Goal: Information Seeking & Learning: Compare options

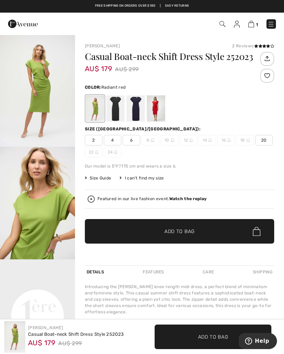
click at [155, 106] on div at bounding box center [156, 108] width 18 height 26
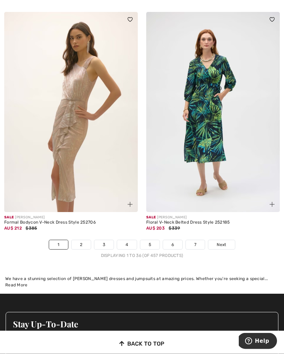
scroll to position [4276, 0]
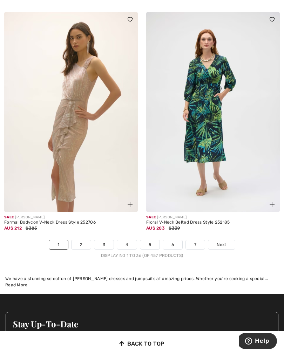
click at [82, 241] on link "2" at bounding box center [80, 244] width 19 height 9
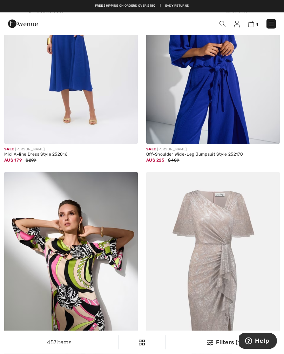
scroll to position [627, 0]
click at [251, 25] on img at bounding box center [251, 24] width 6 height 7
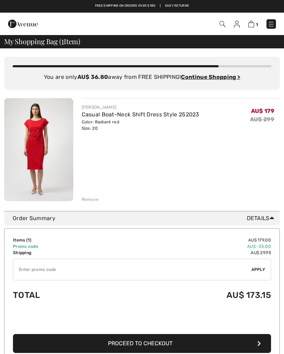
click at [37, 271] on input "TEXT" at bounding box center [132, 269] width 238 height 21
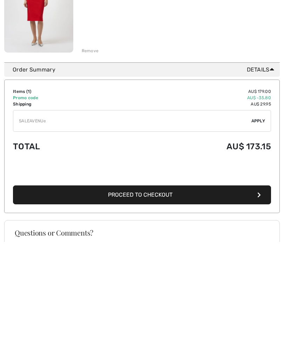
type input "SALEAVENUE"
click at [259, 230] on span "Apply" at bounding box center [258, 233] width 14 height 6
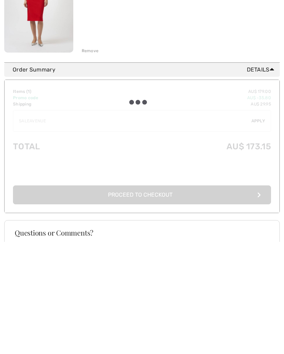
scroll to position [149, 0]
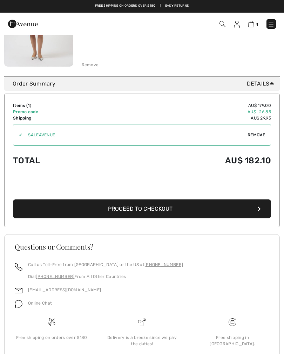
scroll to position [134, 0]
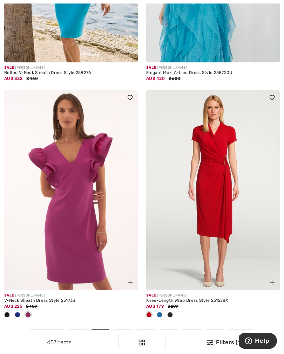
scroll to position [4070, 0]
click at [199, 298] on div "Knee-Length Wrap Dress Style 251278X" at bounding box center [212, 300] width 133 height 5
click at [193, 195] on img at bounding box center [212, 190] width 133 height 200
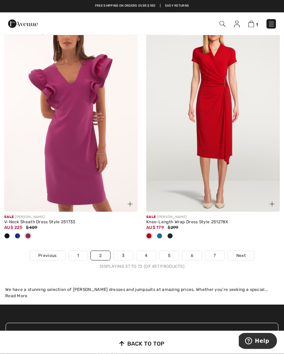
scroll to position [4148, 0]
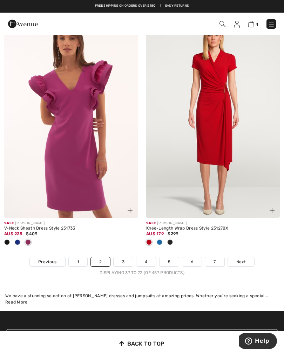
click at [126, 260] on link "3" at bounding box center [122, 261] width 19 height 9
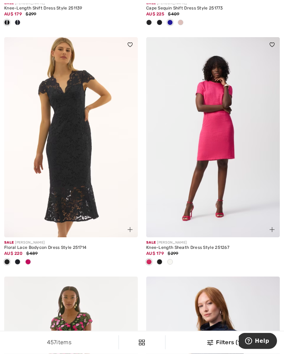
scroll to position [313, 0]
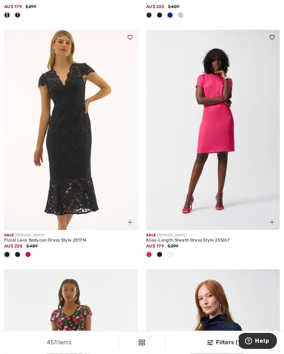
click at [37, 239] on div "Floral Lace Bodycon Dress Style 251714" at bounding box center [70, 240] width 133 height 5
click at [32, 236] on div "Sale JOSEPH RIBKOFF" at bounding box center [70, 235] width 133 height 5
click at [33, 208] on img at bounding box center [70, 130] width 133 height 200
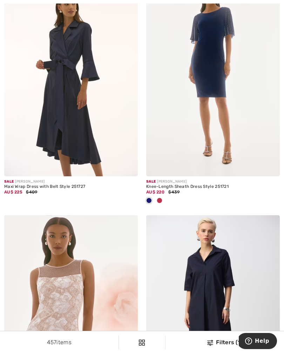
scroll to position [846, 0]
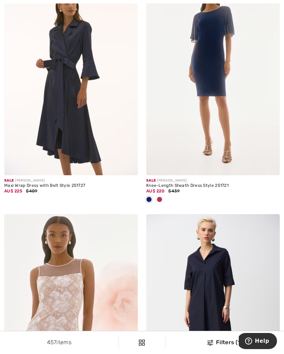
click at [36, 188] on span "$409" at bounding box center [31, 190] width 11 height 5
click at [36, 184] on div "Maxi Wrap Dress with Belt Style 251727" at bounding box center [70, 185] width 133 height 5
click at [43, 171] on img at bounding box center [70, 75] width 133 height 200
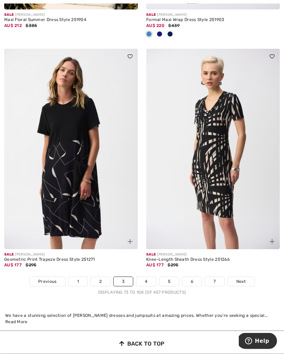
scroll to position [4266, 0]
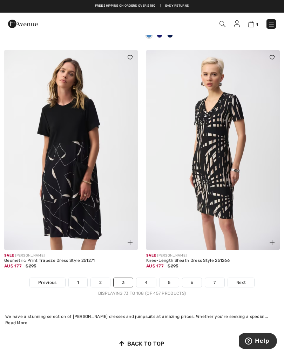
click at [145, 281] on link "4" at bounding box center [145, 282] width 19 height 9
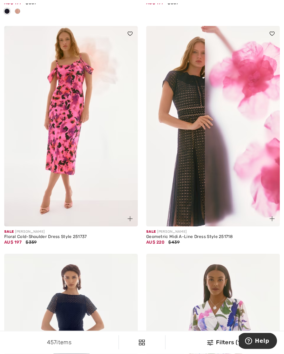
scroll to position [2195, 0]
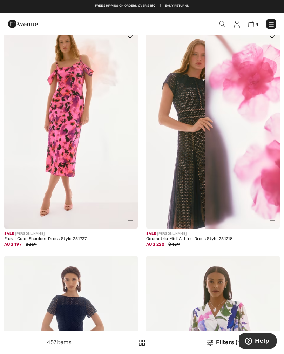
click at [188, 238] on div "Geometric Midi A-Line Dress Style 251718" at bounding box center [212, 238] width 133 height 5
click at [177, 191] on img at bounding box center [212, 128] width 133 height 200
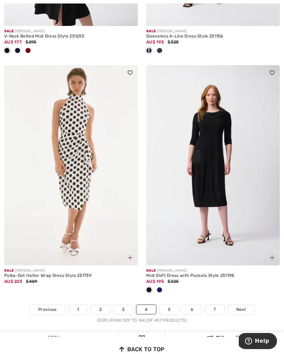
scroll to position [4142, 0]
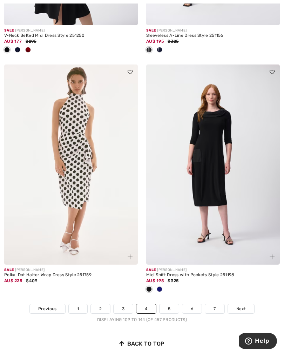
click at [174, 304] on link "5" at bounding box center [168, 308] width 19 height 9
click at [169, 304] on link "5" at bounding box center [168, 308] width 19 height 9
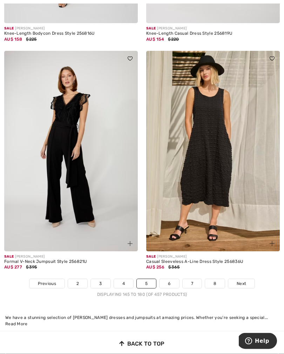
scroll to position [4072, 0]
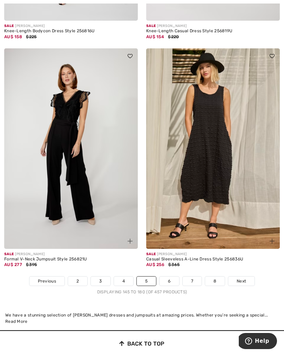
click at [175, 278] on link "6" at bounding box center [168, 280] width 19 height 9
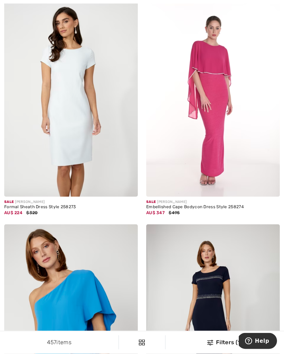
scroll to position [1018, 0]
click at [52, 199] on div "Sale FRANK LYMAN" at bounding box center [70, 201] width 133 height 5
click at [88, 170] on img at bounding box center [70, 96] width 133 height 200
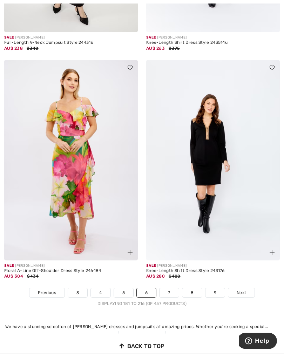
scroll to position [4094, 0]
click at [168, 288] on link "7" at bounding box center [168, 292] width 19 height 9
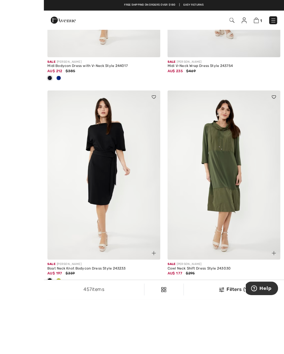
scroll to position [515, 0]
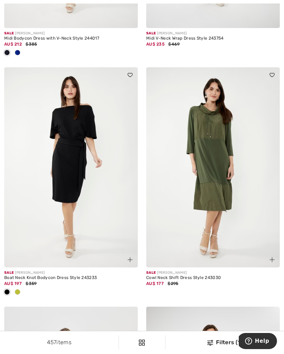
click at [78, 273] on div "Sale JOSEPH RIBKOFF" at bounding box center [70, 272] width 133 height 5
click at [107, 235] on img at bounding box center [70, 167] width 133 height 200
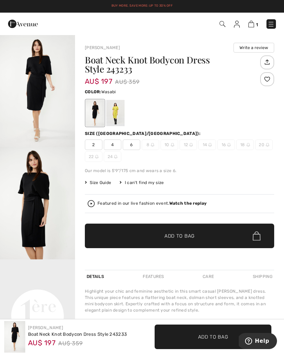
click at [120, 118] on div at bounding box center [115, 113] width 18 height 26
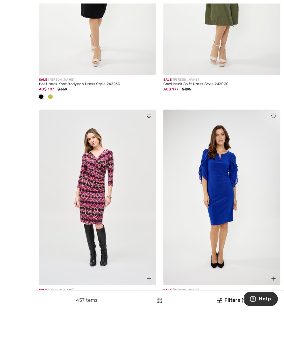
scroll to position [750, 0]
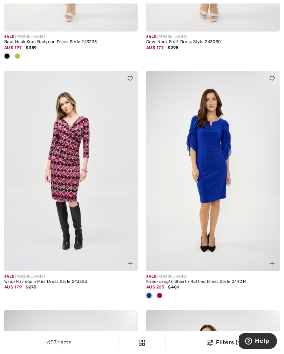
click at [64, 279] on div "Wrap Harlequin Midi Dress Style 243323" at bounding box center [70, 281] width 133 height 5
click at [72, 280] on div "Wrap Harlequin Midi Dress Style 243323" at bounding box center [70, 281] width 133 height 5
click at [101, 238] on img at bounding box center [70, 171] width 133 height 200
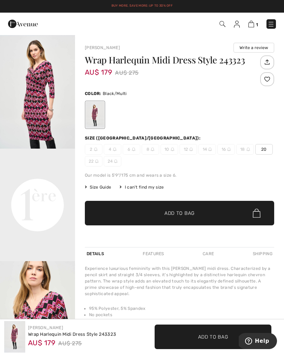
scroll to position [133, 0]
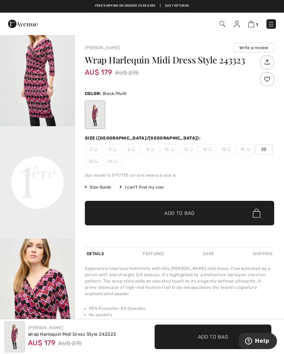
click at [52, 163] on video "Your browser does not support the video tag." at bounding box center [37, 144] width 75 height 37
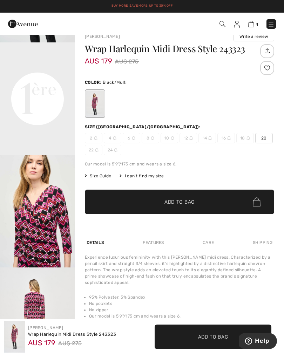
scroll to position [0, 0]
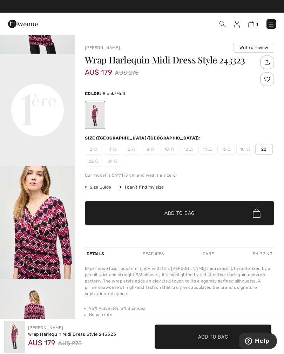
click at [56, 230] on img "3 / 4" at bounding box center [37, 222] width 75 height 112
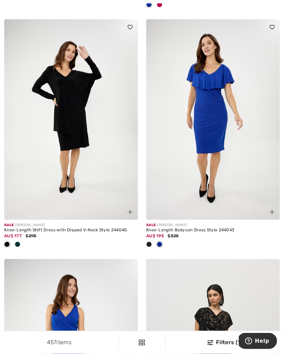
scroll to position [1041, 0]
click at [90, 230] on div "Knee-Length Shift Dress with Draped V-Neck Style 244040" at bounding box center [70, 230] width 133 height 5
click at [98, 202] on img at bounding box center [70, 119] width 133 height 200
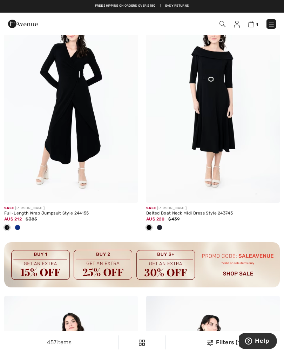
scroll to position [2766, 0]
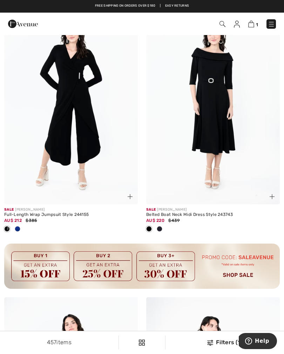
click at [206, 207] on div "Sale JOSEPH RIBKOFF" at bounding box center [212, 209] width 133 height 5
click at [212, 151] on img at bounding box center [212, 104] width 133 height 200
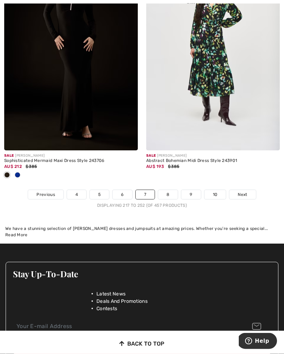
scroll to position [4360, 0]
click at [169, 192] on link "8" at bounding box center [168, 194] width 20 height 9
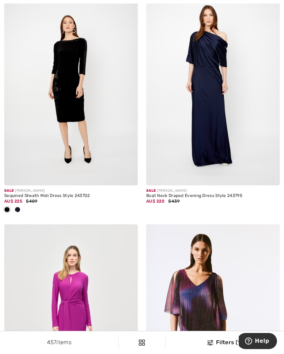
scroll to position [806, 0]
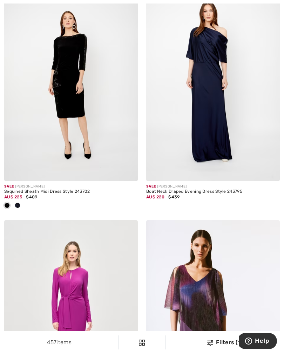
click at [32, 48] on img at bounding box center [70, 81] width 133 height 200
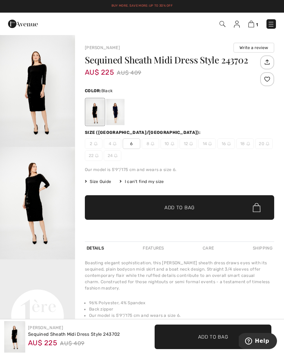
click at [116, 117] on div at bounding box center [115, 112] width 18 height 26
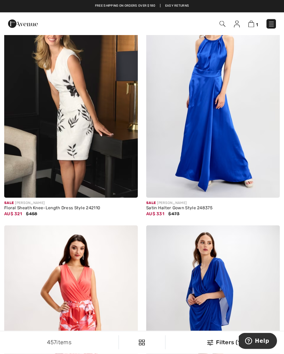
scroll to position [3633, 0]
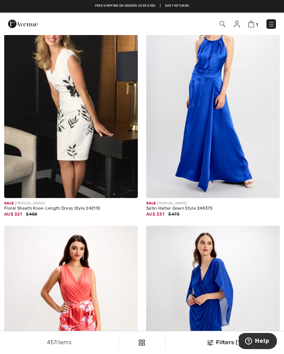
click at [41, 206] on div "Floral Sheath Knee-Length Dress Style 242110" at bounding box center [70, 208] width 133 height 5
click at [29, 180] on img at bounding box center [70, 98] width 133 height 200
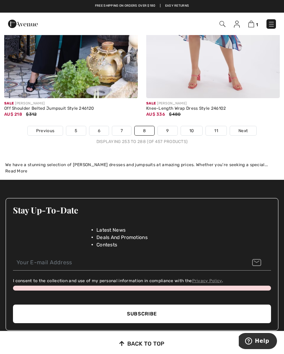
scroll to position [4239, 0]
